Goal: Find specific page/section

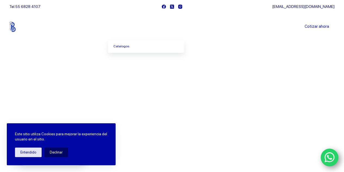
click at [140, 28] on span "Menu Principal" at bounding box center [136, 26] width 7 height 7
click at [136, 49] on link "Catalogos" at bounding box center [146, 46] width 76 height 13
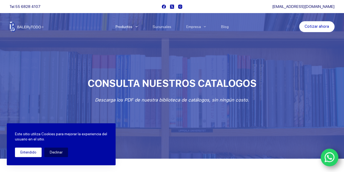
click at [29, 150] on button "Entendido" at bounding box center [28, 152] width 27 height 10
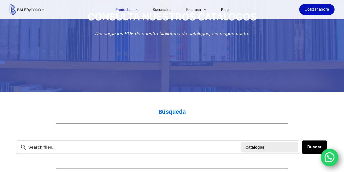
scroll to position [109, 0]
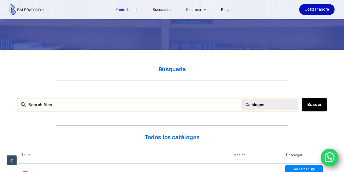
click at [89, 108] on input "text" at bounding box center [158, 104] width 282 height 13
type input "s"
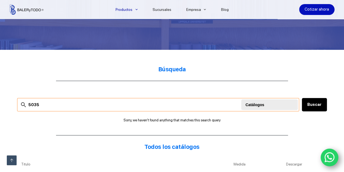
click at [26, 104] on input "5035" at bounding box center [158, 104] width 282 height 13
click at [43, 105] on input "SKF- NKI 5035" at bounding box center [158, 104] width 282 height 13
type input "SKF- NK1 5035"
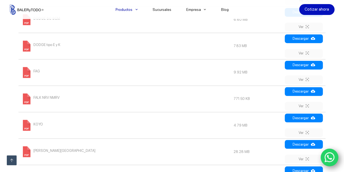
scroll to position [408, 0]
